Goal: Task Accomplishment & Management: Complete application form

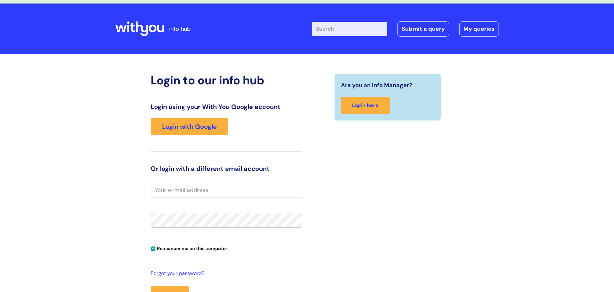
scroll to position [22, 0]
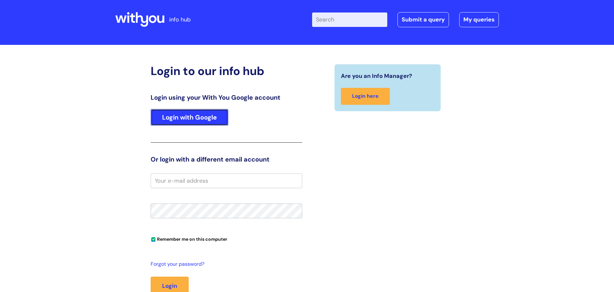
drag, startPoint x: 221, startPoint y: 113, endPoint x: 224, endPoint y: 120, distance: 7.7
click at [220, 113] on link "Login with Google" at bounding box center [190, 117] width 78 height 17
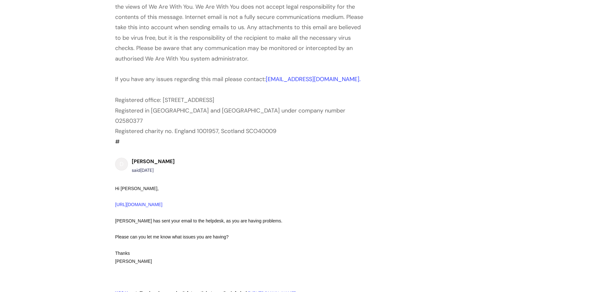
scroll to position [720, 0]
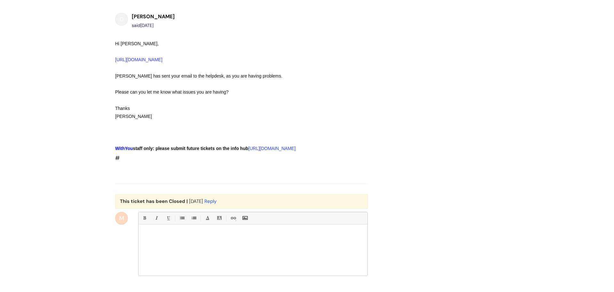
click at [173, 232] on p at bounding box center [253, 235] width 220 height 6
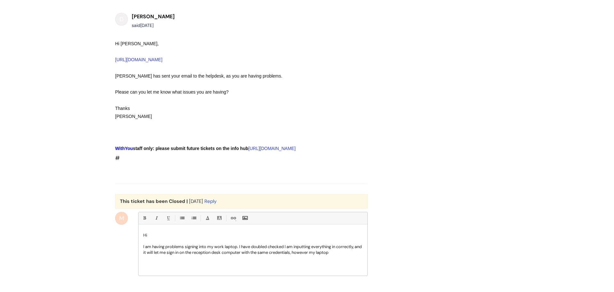
click at [353, 244] on p "I am having problems signing into my work laptop. I have doubled checked I am i…" at bounding box center [253, 250] width 220 height 12
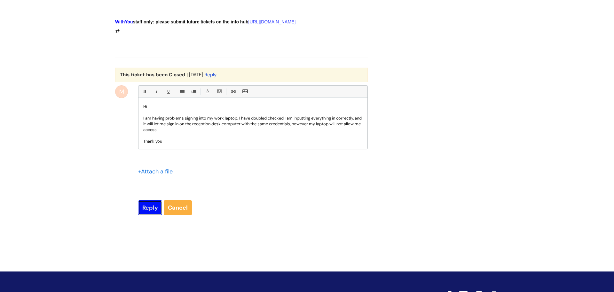
click at [147, 200] on input "Reply" at bounding box center [150, 207] width 24 height 15
type input "Please Wait..."
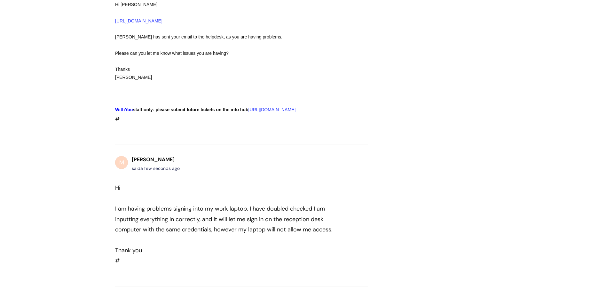
scroll to position [771, 0]
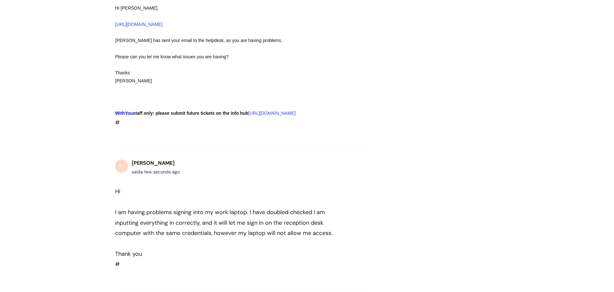
drag, startPoint x: 143, startPoint y: 223, endPoint x: 115, endPoint y: 159, distance: 69.5
click at [115, 186] on div "Hi I am having problems signing into my work laptop. I have doubled checked I a…" at bounding box center [230, 222] width 230 height 73
copy div "Hi I am having problems signing into my work laptop. I have doubled checked I a…"
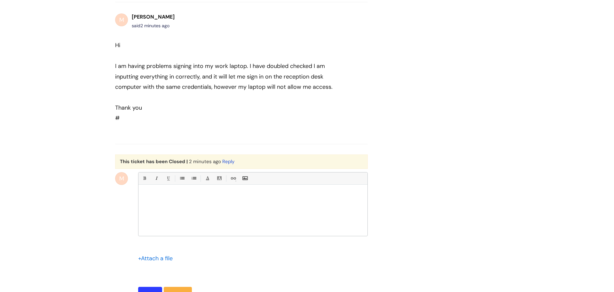
scroll to position [917, 0]
copy div "Hi I am having problems signing into my work laptop. I have doubled checked I a…"
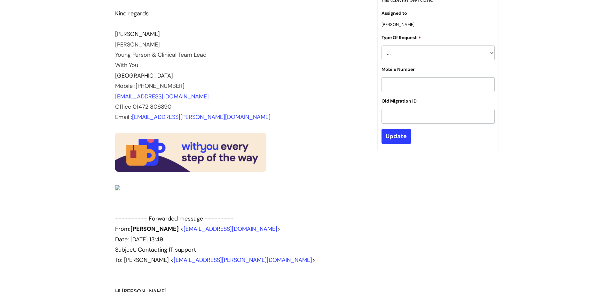
scroll to position [0, 0]
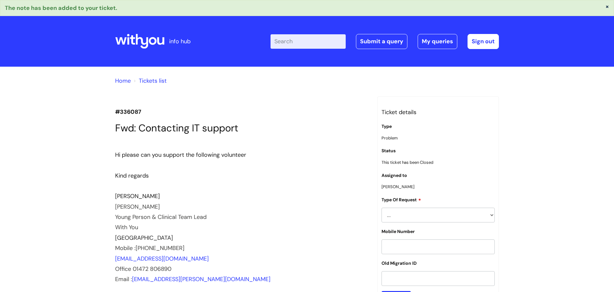
click at [124, 82] on link "Home" at bounding box center [123, 81] width 16 height 8
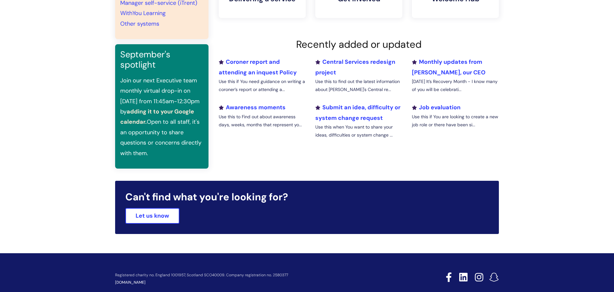
scroll to position [210, 0]
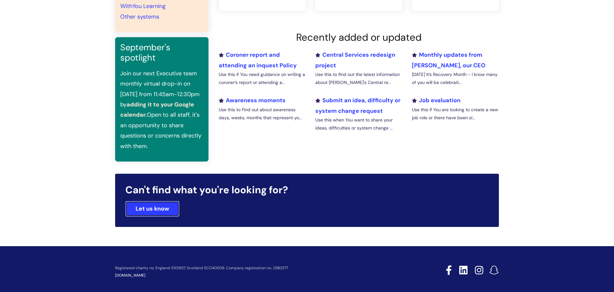
click at [136, 201] on link "Let us know" at bounding box center [152, 208] width 54 height 15
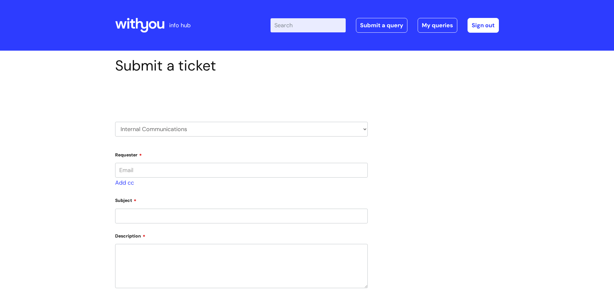
type input "meg.innocent@wearewithyou.org.uk"
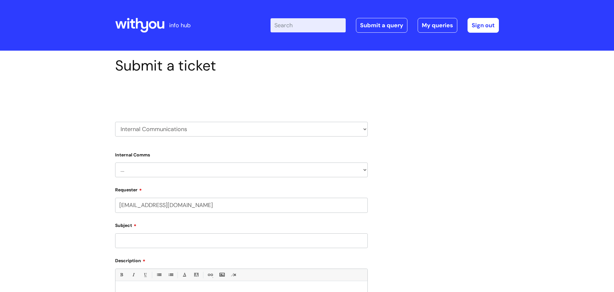
click at [151, 129] on select "HR / People IT and Support Clinical Drug Alerts Finance Accounts Data Support T…" at bounding box center [241, 129] width 253 height 15
select select "it_and_support"
click at [115, 122] on select "HR / People IT and Support Clinical Drug Alerts Finance Accounts Data Support T…" at bounding box center [241, 129] width 253 height 15
click at [160, 171] on select "... Mobile Phone Reset & MFA Accounts, Starters and Leavers IT Hardware issue I…" at bounding box center [241, 170] width 253 height 15
select select "I need help logging in"
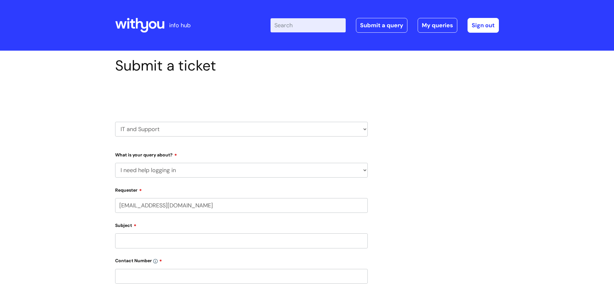
click at [115, 163] on select "... Mobile Phone Reset & MFA Accounts, Starters and Leavers IT Hardware issue I…" at bounding box center [241, 170] width 253 height 15
click at [168, 202] on select "... I need help logging into my laptop/chromebook I need access or help logging…" at bounding box center [244, 203] width 248 height 15
select select "I need help logging into my laptop/chromebook"
click at [120, 196] on select "... I need help logging into my laptop/chromebook I need access or help logging…" at bounding box center [244, 203] width 248 height 15
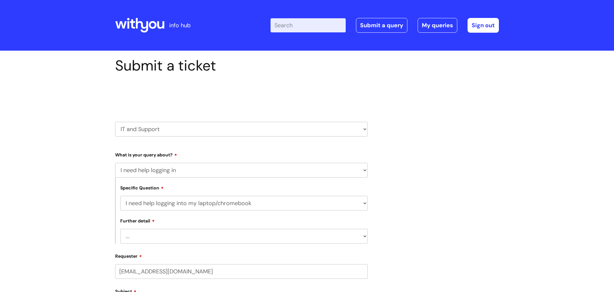
click at [173, 233] on select "... I need help with my Single Sign On password" at bounding box center [244, 236] width 248 height 15
select select "I need help with my Single Sign On password"
click at [120, 229] on select "... I need help with my Single Sign On password" at bounding box center [244, 236] width 248 height 15
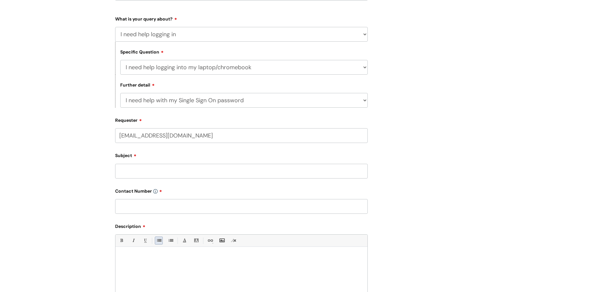
scroll to position [155, 0]
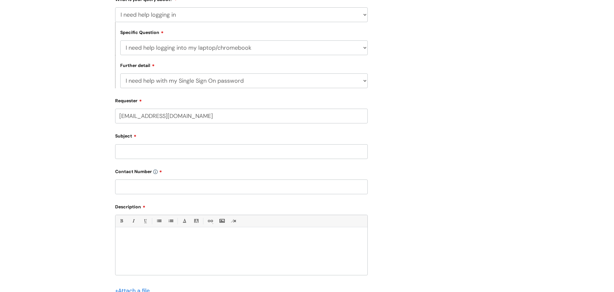
click at [156, 153] on input "Subject" at bounding box center [241, 151] width 253 height 15
type input "Laptop sign in"
click at [144, 187] on input "text" at bounding box center [241, 186] width 253 height 15
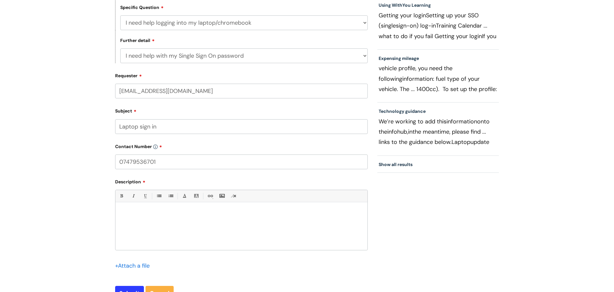
scroll to position [196, 0]
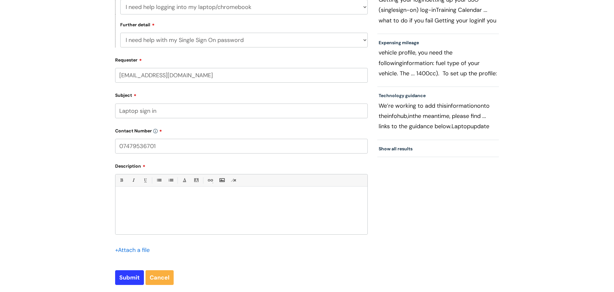
type input "07479536701"
click at [167, 199] on p at bounding box center [241, 198] width 243 height 6
paste div
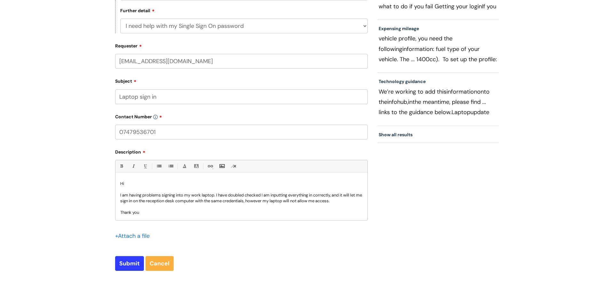
scroll to position [218, 0]
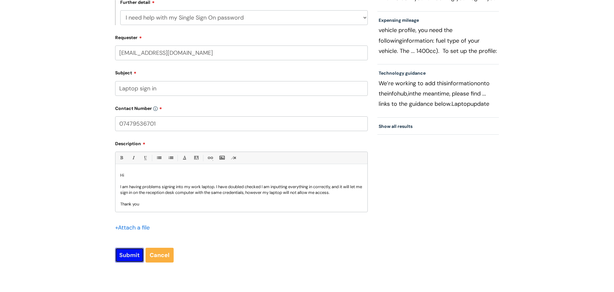
click at [134, 255] on input "Submit" at bounding box center [129, 254] width 29 height 15
type input "Please Wait..."
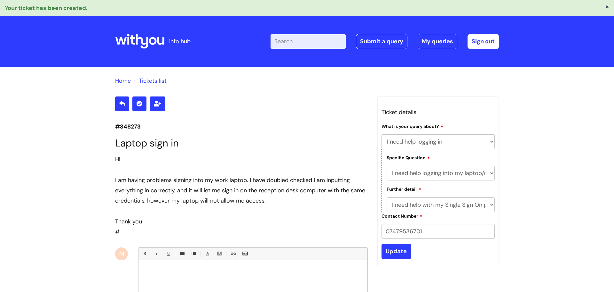
select select "I need help logging in"
select select "I need help logging into my laptop/chromebook"
select select "I need help with my Single Sign On password"
click at [473, 41] on link "Sign out" at bounding box center [483, 41] width 31 height 15
